Goal: Navigation & Orientation: Find specific page/section

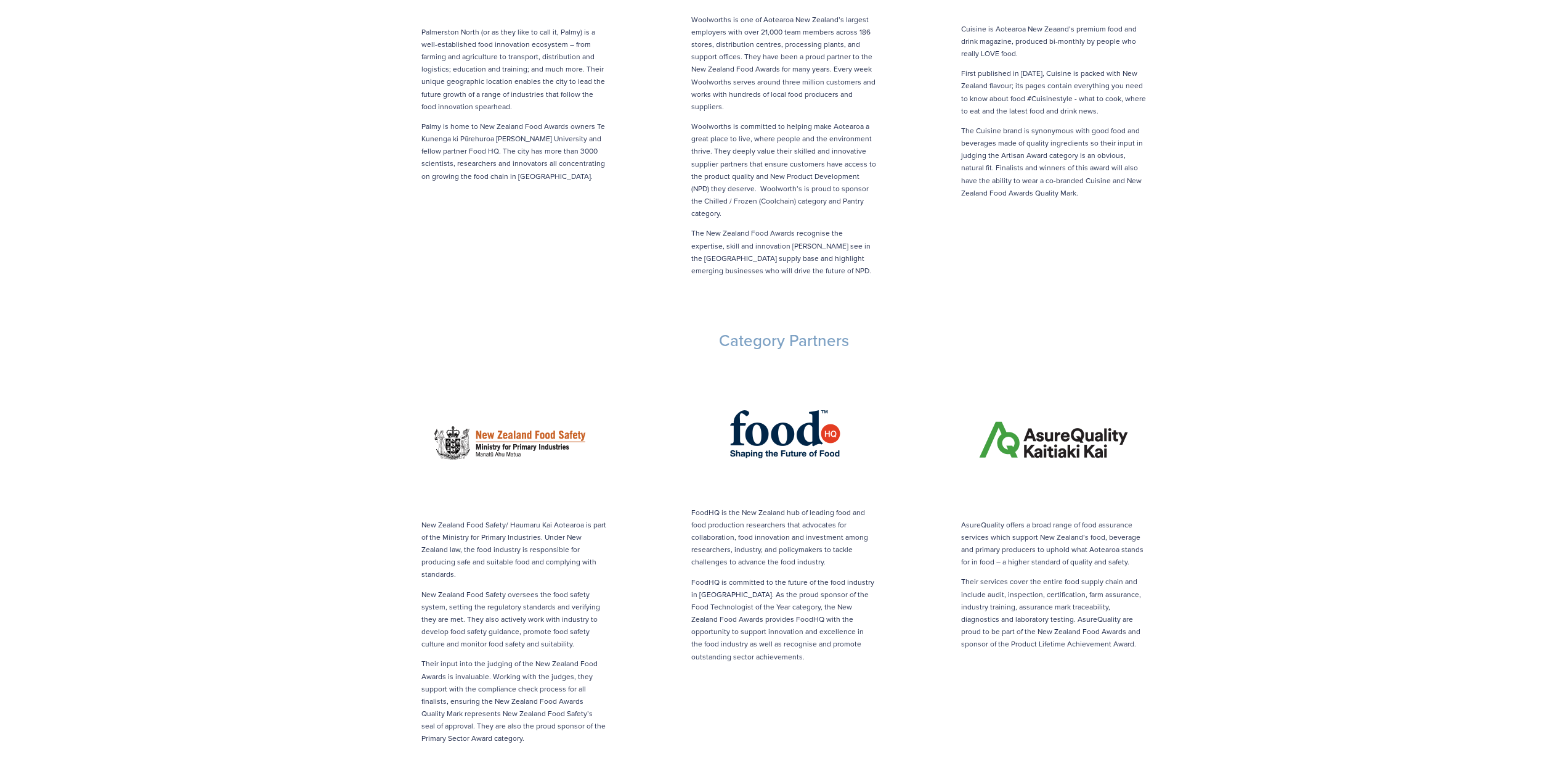
scroll to position [987, 0]
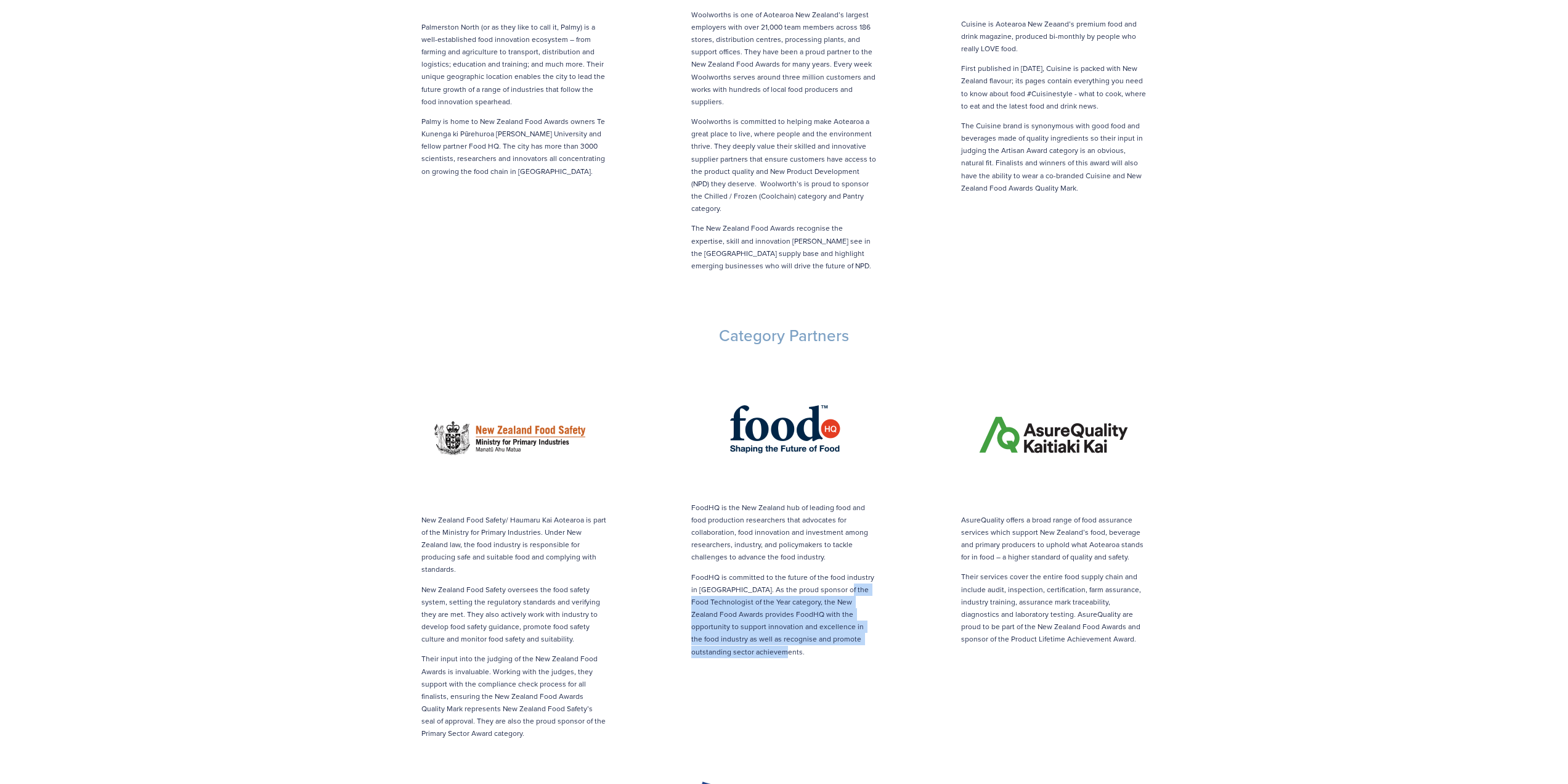
drag, startPoint x: 837, startPoint y: 565, endPoint x: 801, endPoint y: 633, distance: 76.9
click at [801, 633] on div "FoodHQ is the New Zealand hub of leading food and food production researchers t…" at bounding box center [784, 513] width 270 height 312
copy p "Food Technologist of the Year category, the New Zealand Food Awards provides Fo…"
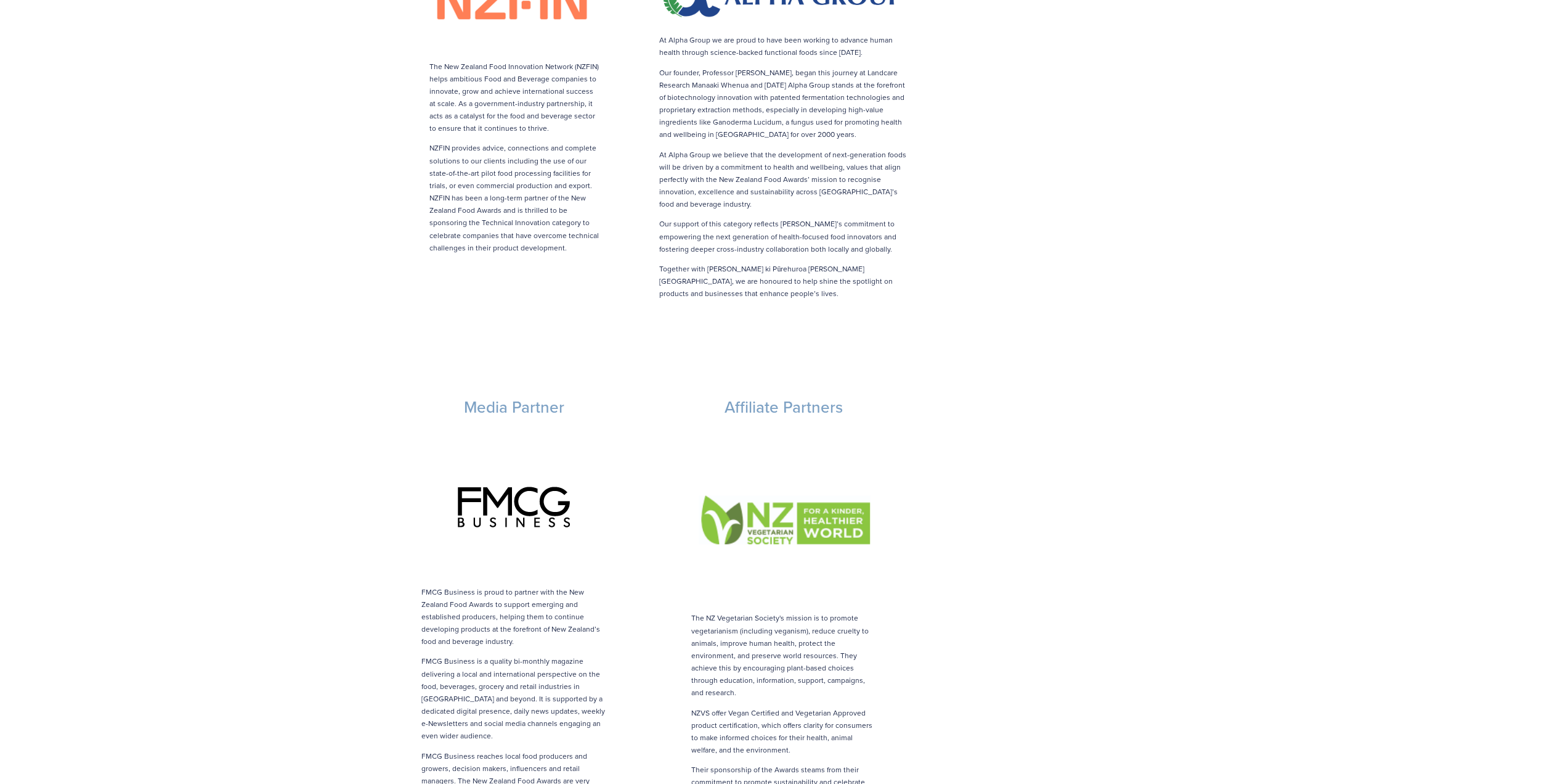
scroll to position [1850, 0]
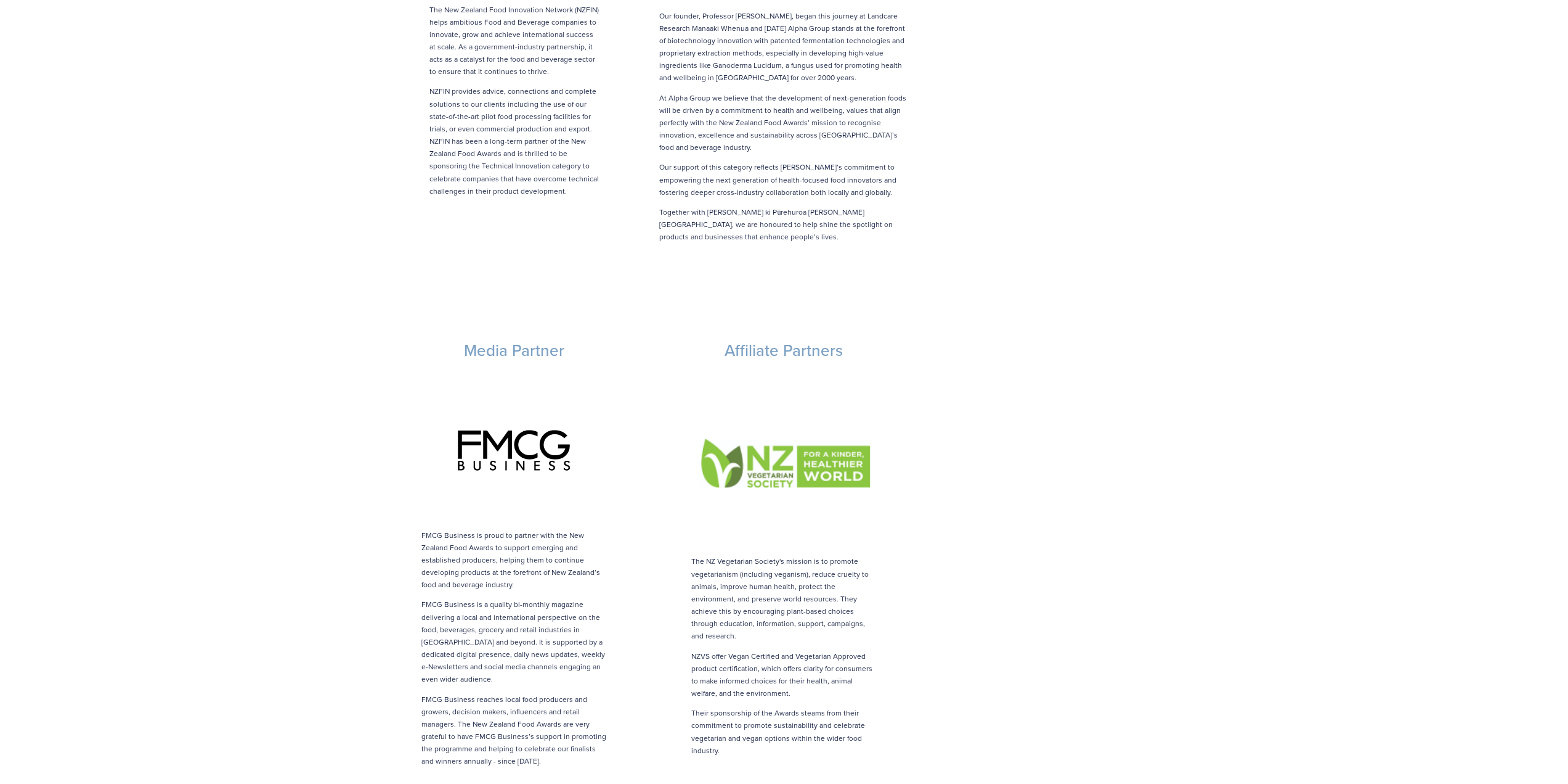
click at [482, 529] on p "FMCG Business is proud to partner with the New Zealand Food Awards to support e…" at bounding box center [514, 560] width 185 height 63
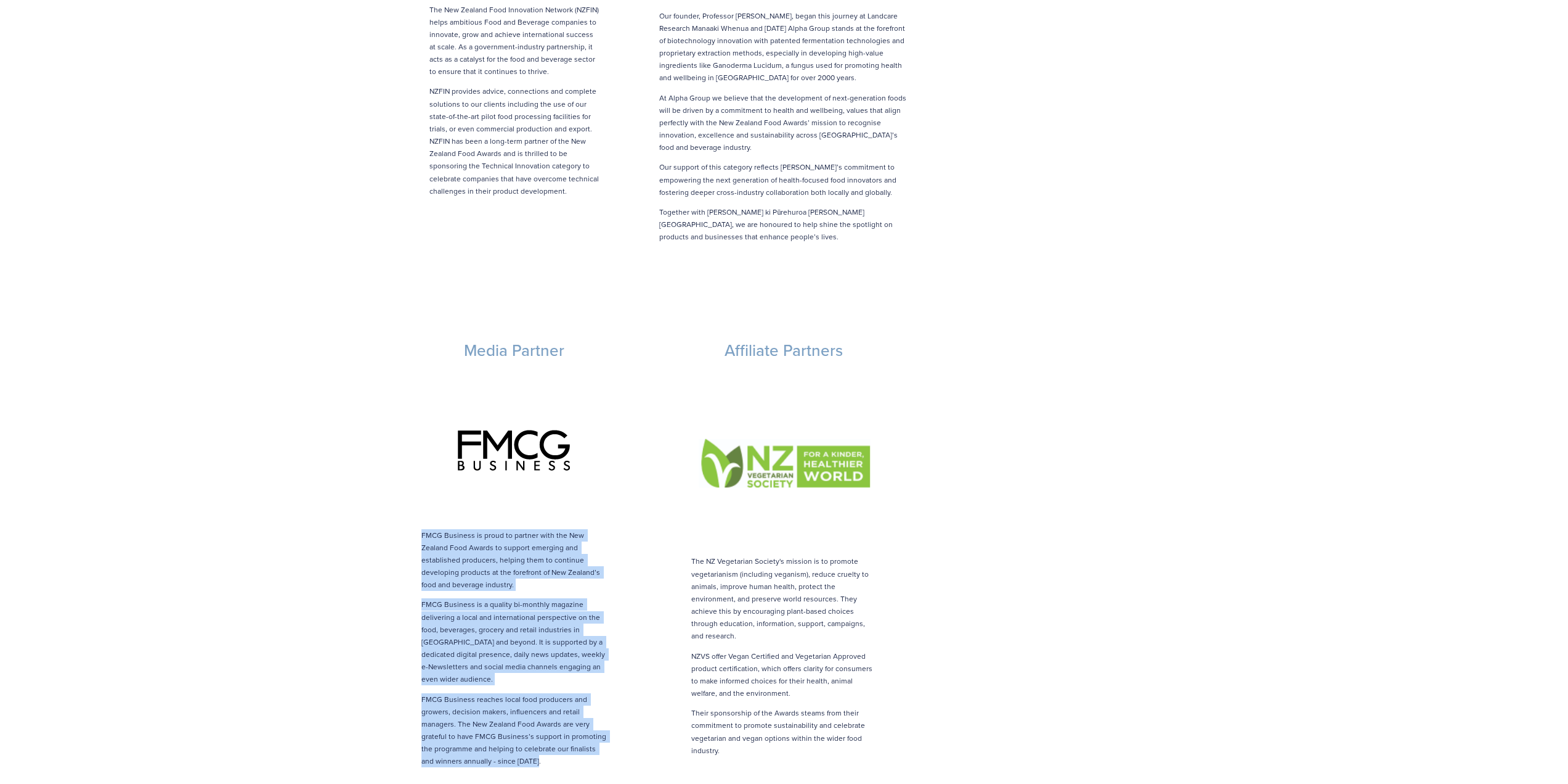
drag, startPoint x: 422, startPoint y: 508, endPoint x: 539, endPoint y: 736, distance: 256.3
click at [539, 736] on div "FMCG Business is proud to partner with the New Zealand Food Awards to support e…" at bounding box center [514, 648] width 185 height 238
copy div "FMCG Business is proud to partner with the New Zealand Food Awards to support e…"
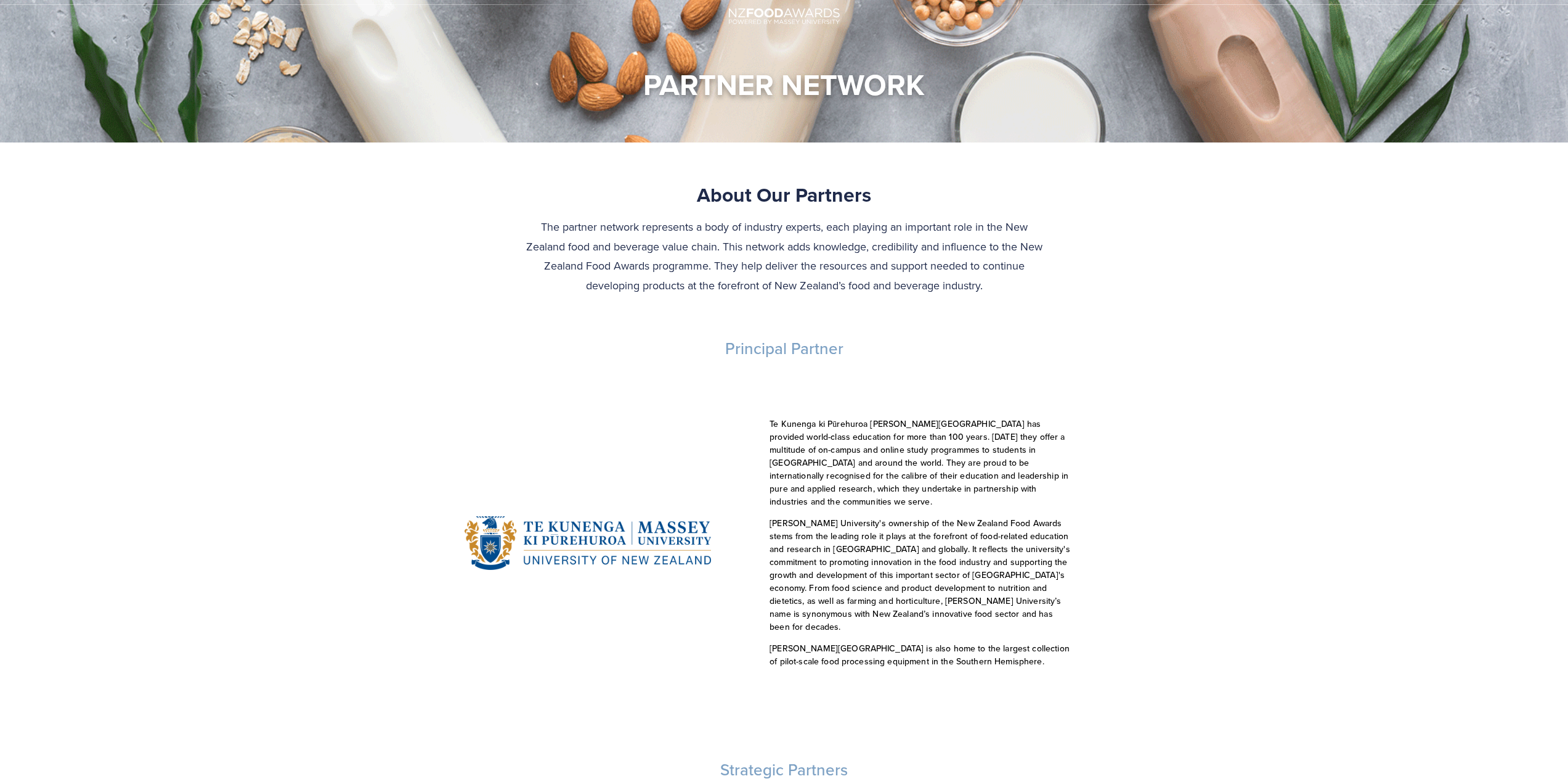
scroll to position [0, 0]
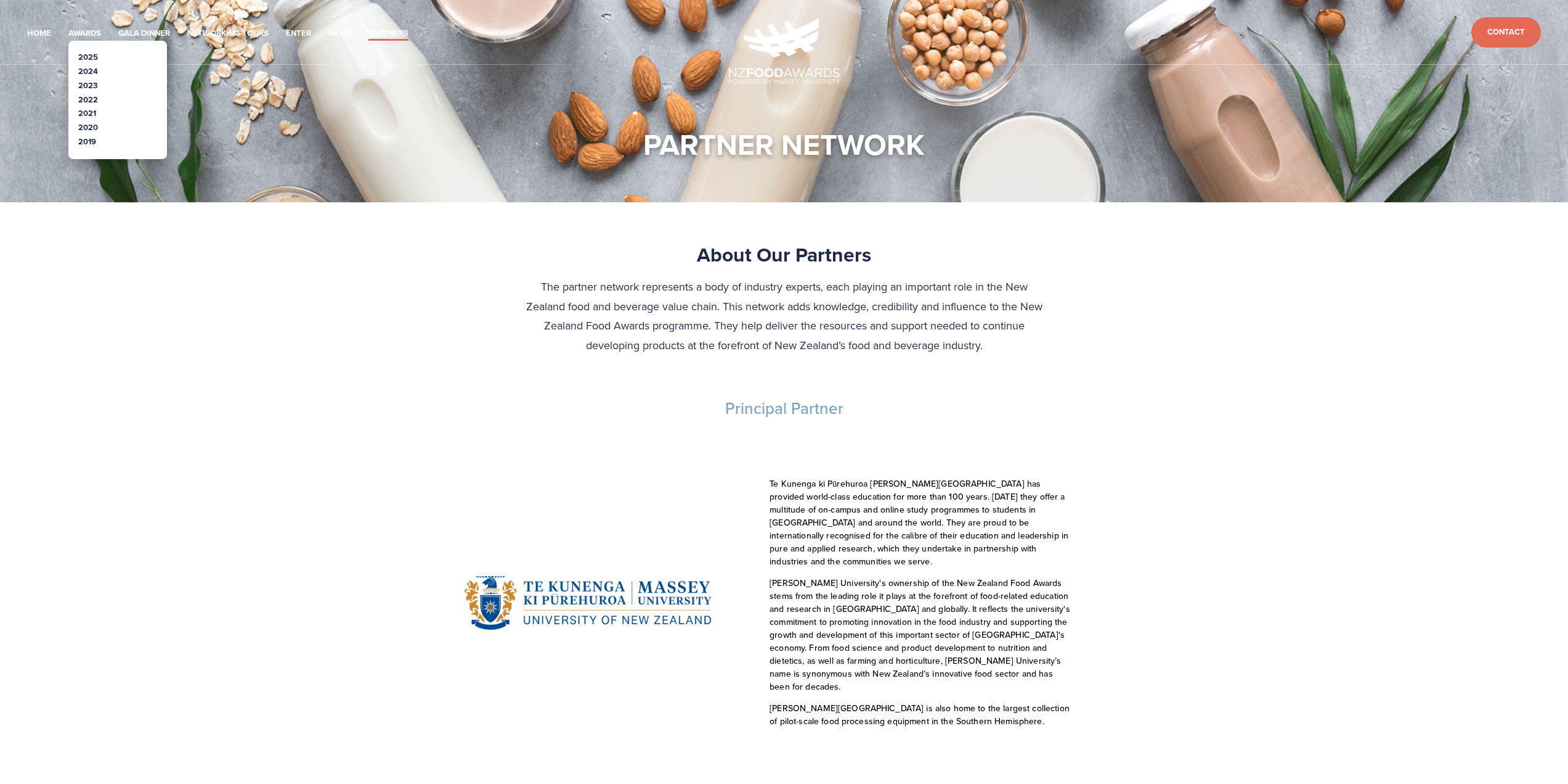
click at [85, 56] on link "2025" at bounding box center [88, 57] width 20 height 11
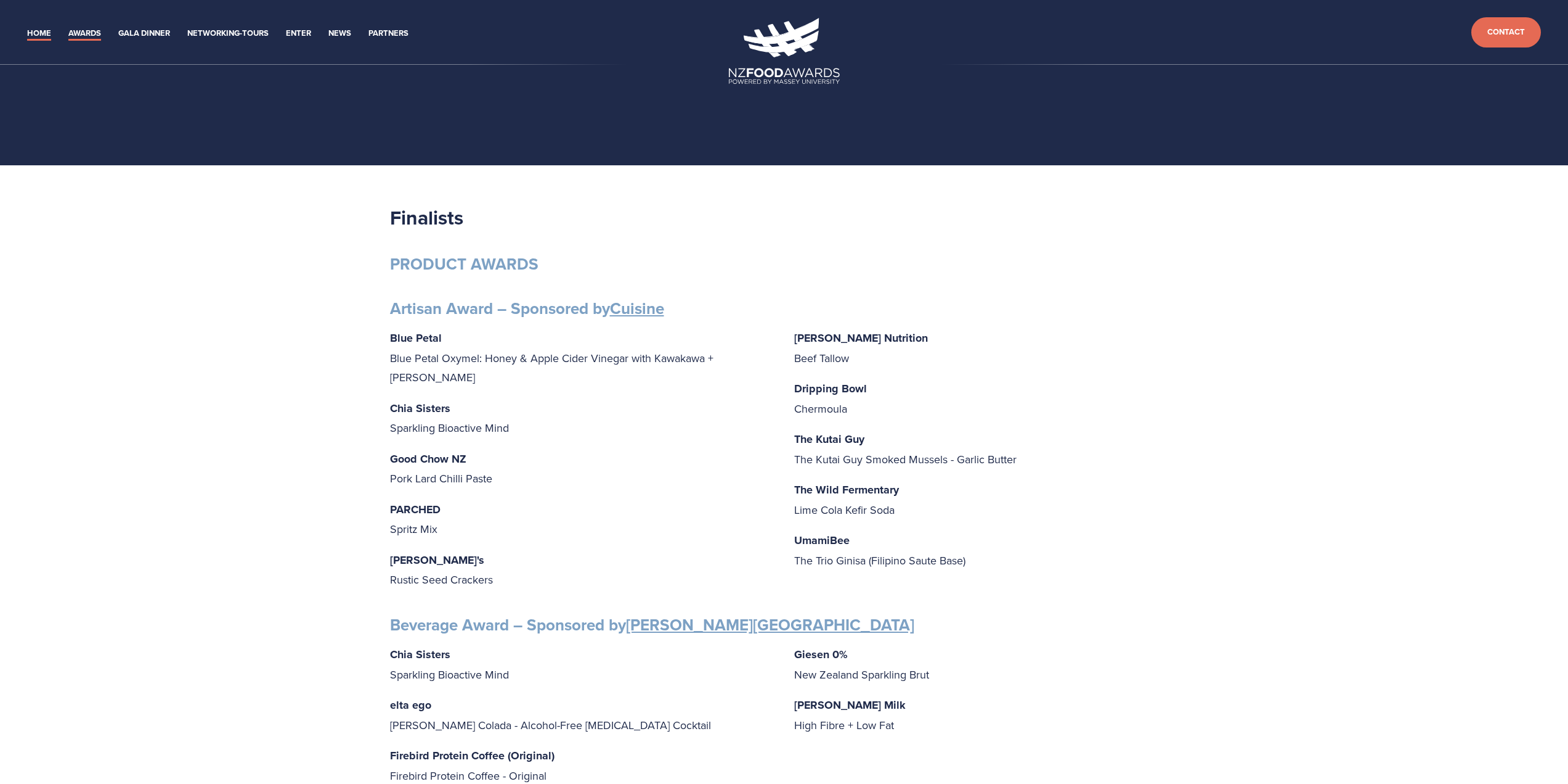
click at [39, 30] on link "Home" at bounding box center [39, 33] width 24 height 14
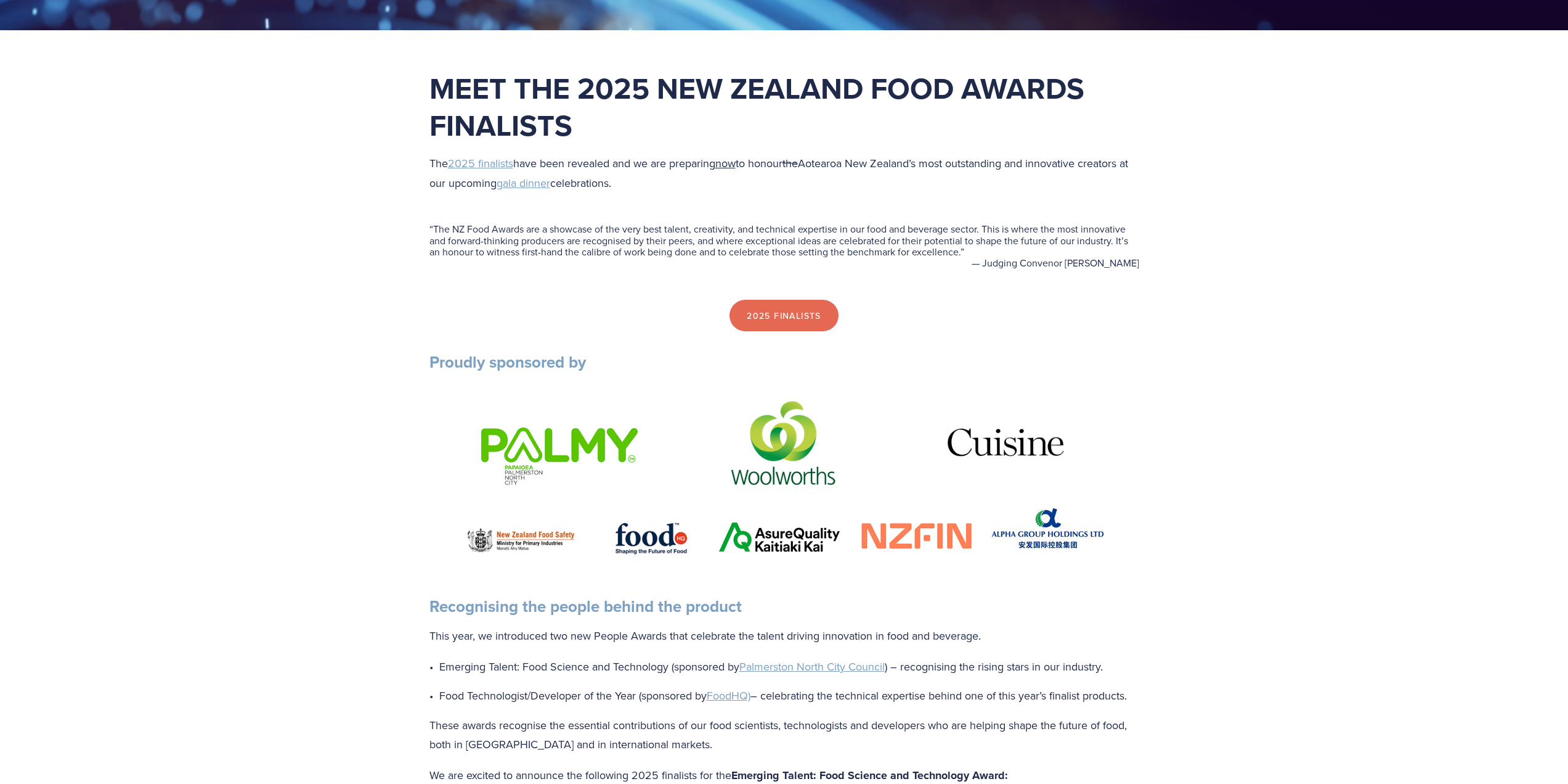
scroll to position [493, 0]
